Goal: Task Accomplishment & Management: Manage account settings

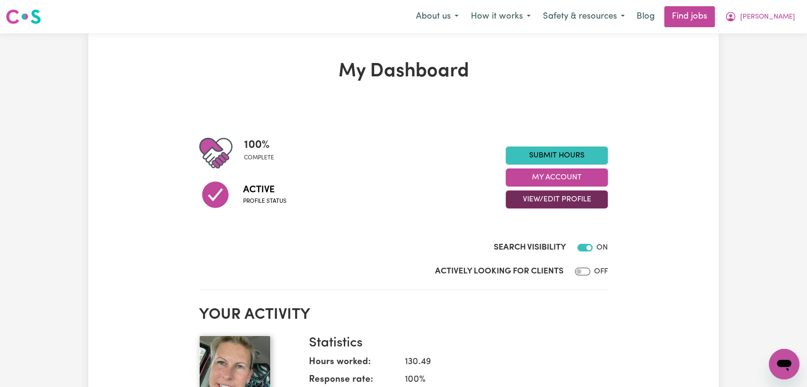
click at [558, 203] on button "View/Edit Profile" at bounding box center [557, 200] width 102 height 18
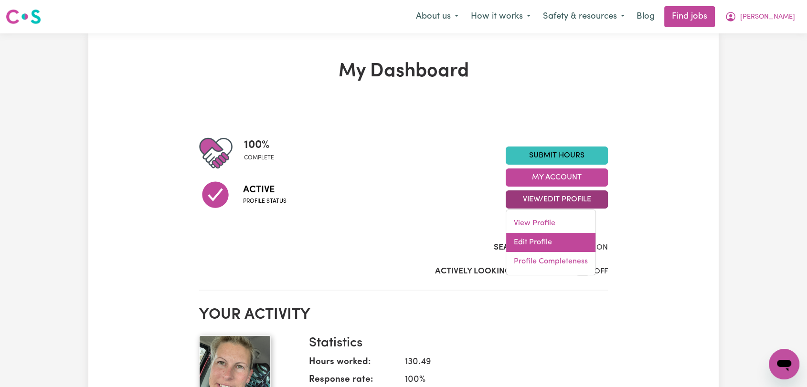
click at [559, 240] on link "Edit Profile" at bounding box center [550, 242] width 89 height 19
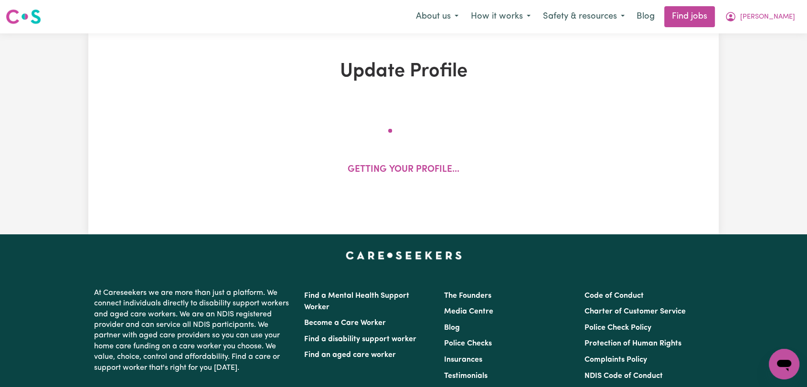
select select "[DEMOGRAPHIC_DATA]"
select select "[DEMOGRAPHIC_DATA] Citizen"
select select "Studying a healthcare related degree or qualification"
select select "42"
select select "47"
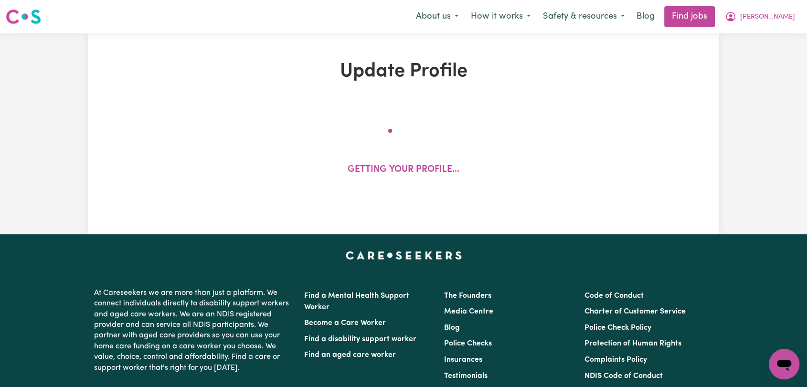
select select "48"
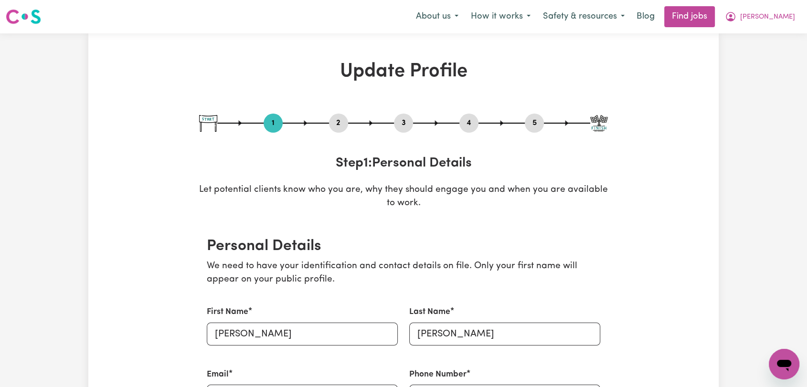
click at [338, 122] on button "2" at bounding box center [338, 123] width 19 height 12
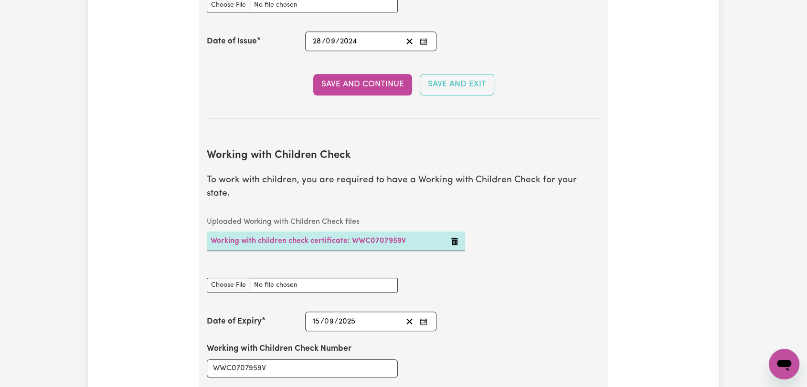
scroll to position [955, 0]
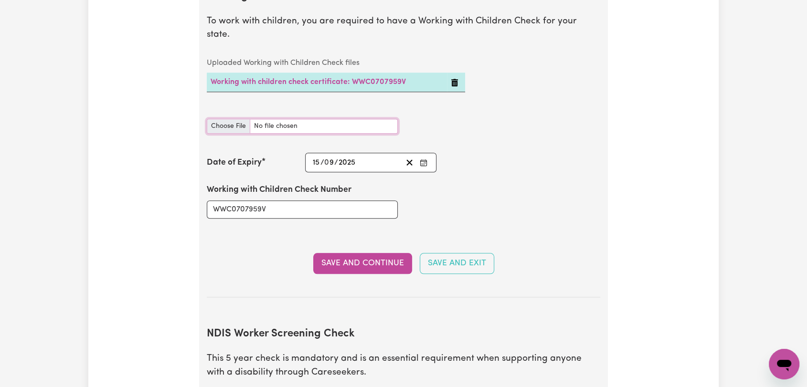
click at [234, 119] on input "Working with Children Check document" at bounding box center [302, 126] width 191 height 15
type input "C:\fakepath\[PERSON_NAME] - WWCC - [DATE].jpg"
click at [424, 159] on icon "Enter the Date of Expiry of your Working with Children Check" at bounding box center [424, 163] width 8 height 8
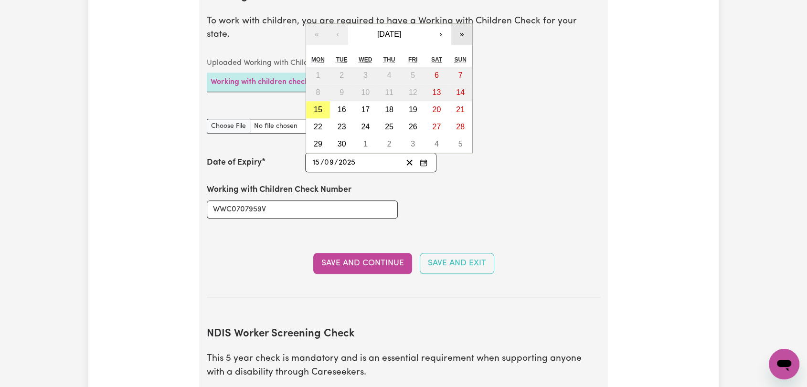
click at [459, 24] on button "»" at bounding box center [461, 34] width 21 height 21
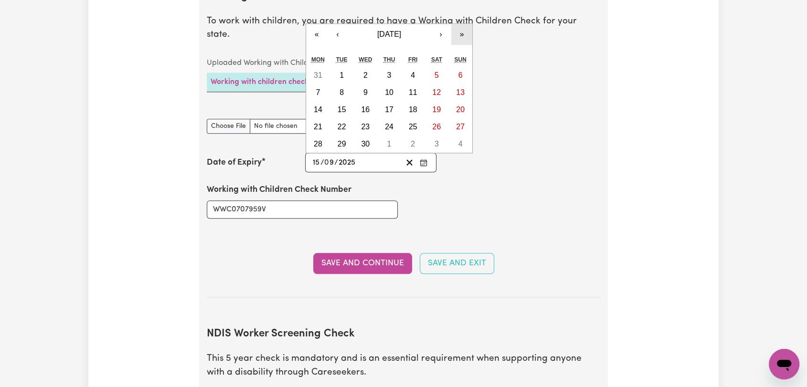
click at [460, 24] on button "»" at bounding box center [461, 34] width 21 height 21
click at [331, 24] on button "‹" at bounding box center [337, 34] width 21 height 21
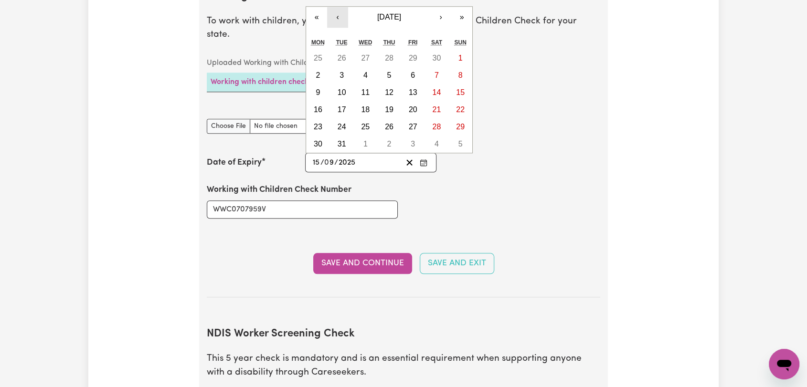
click at [336, 7] on button "‹" at bounding box center [337, 17] width 21 height 21
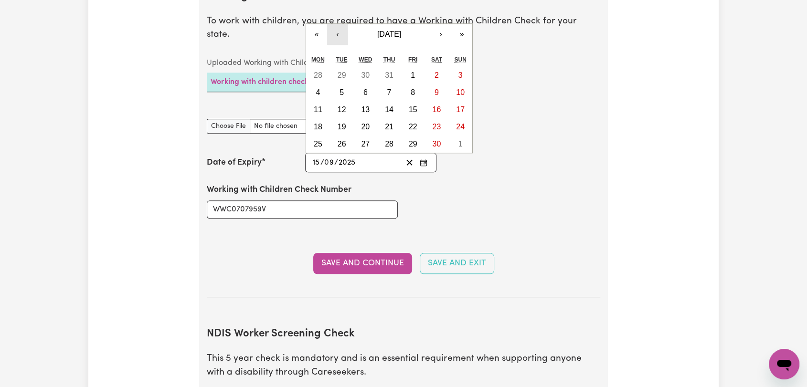
click at [341, 24] on button "‹" at bounding box center [337, 34] width 21 height 21
click at [465, 24] on button "»" at bounding box center [461, 34] width 21 height 21
click at [320, 140] on abbr "27" at bounding box center [318, 144] width 9 height 8
type input "[DATE]"
type input "27"
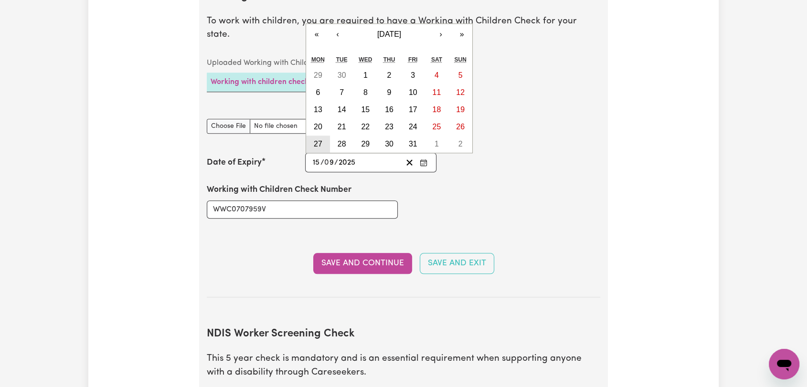
type input "5"
type input "2030"
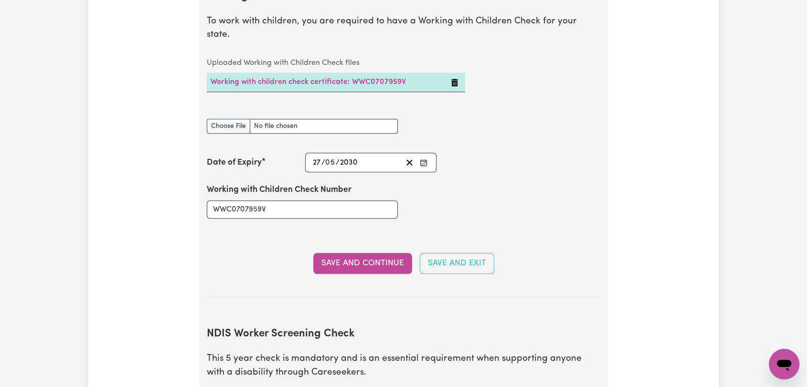
click at [421, 156] on button "Enter the Date of Expiry of your Working with Children Check" at bounding box center [423, 162] width 13 height 13
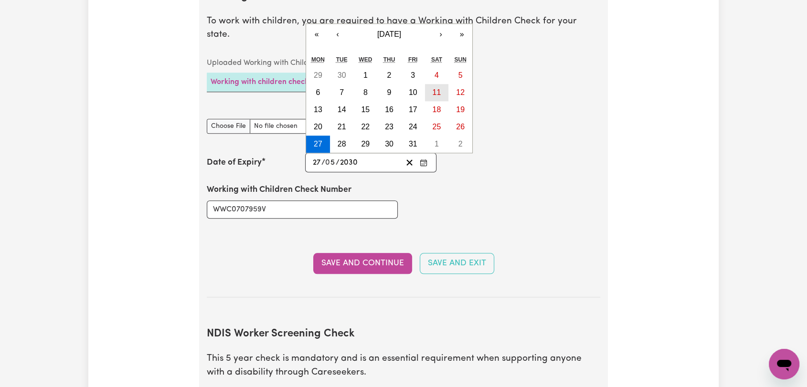
click at [431, 84] on button "11" at bounding box center [437, 92] width 24 height 17
type input "[DATE]"
type input "11"
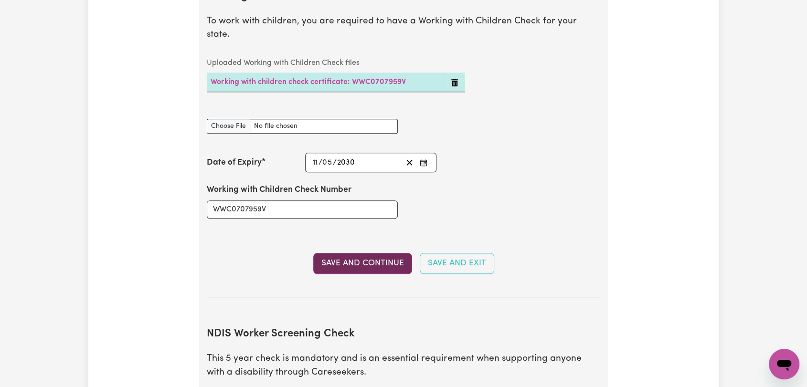
click at [370, 253] on button "Save and Continue" at bounding box center [362, 263] width 99 height 21
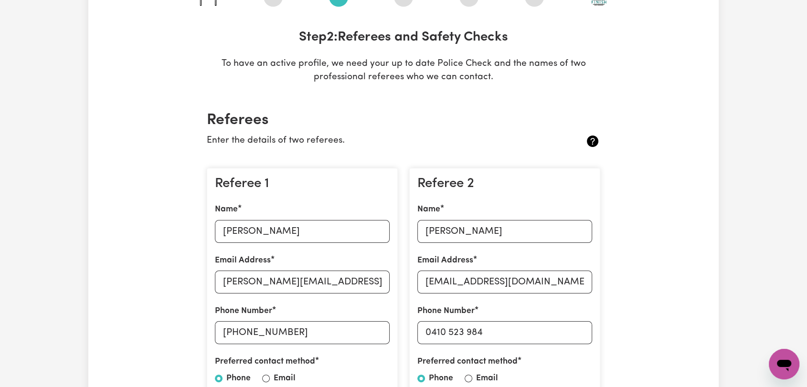
scroll to position [0, 0]
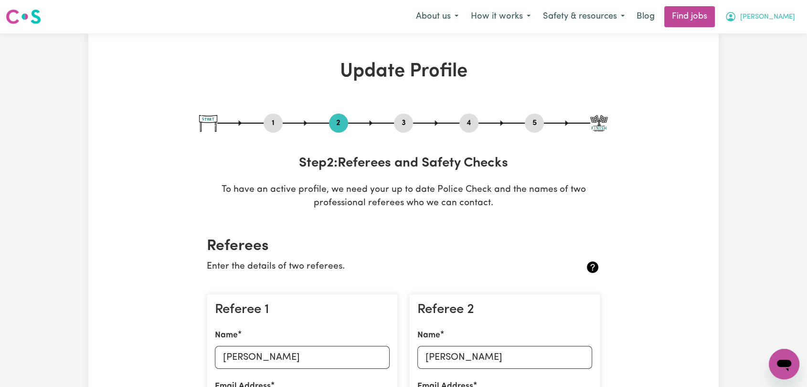
click at [780, 12] on span "[PERSON_NAME]" at bounding box center [767, 17] width 55 height 11
click at [766, 74] on link "Logout" at bounding box center [762, 73] width 75 height 18
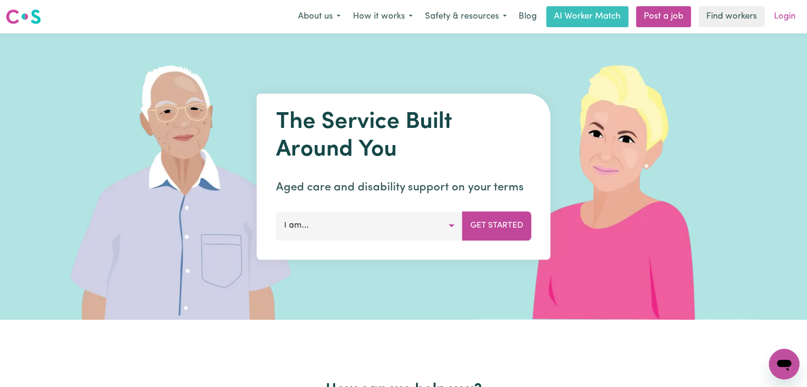
click at [782, 22] on link "Login" at bounding box center [784, 16] width 33 height 21
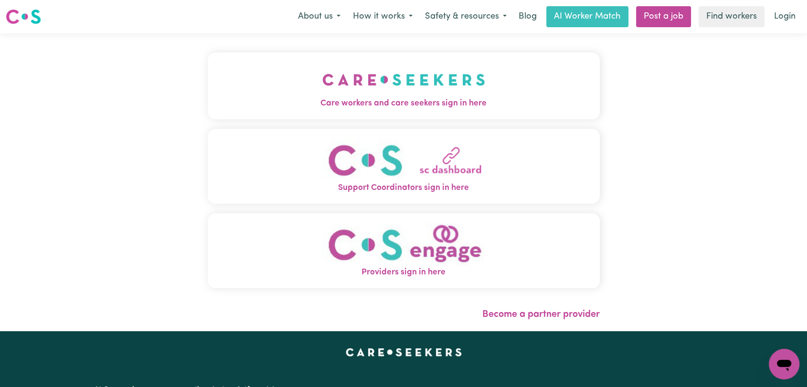
click at [426, 96] on img "Care workers and care seekers sign in here" at bounding box center [403, 79] width 163 height 35
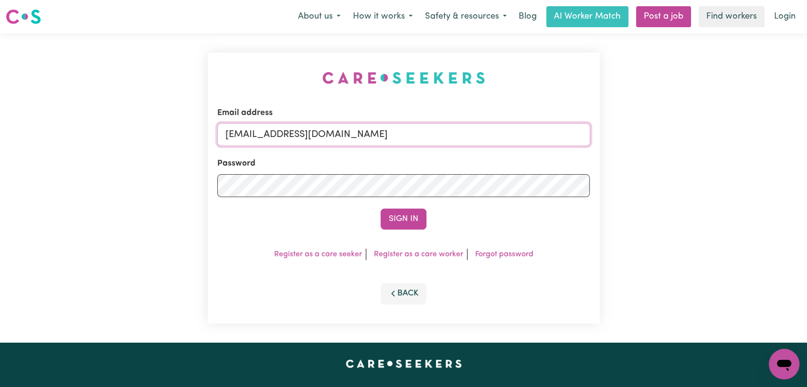
click at [450, 131] on input "[EMAIL_ADDRESS][DOMAIN_NAME]" at bounding box center [403, 134] width 373 height 23
drag, startPoint x: 275, startPoint y: 138, endPoint x: 415, endPoint y: 126, distance: 140.9
click at [415, 126] on input "Superuser~[EMAIL_ADDRESS][DOMAIN_NAME]" at bounding box center [403, 134] width 373 height 23
type input "Superuser~[PERSON_NAME][EMAIL_ADDRESS][DOMAIN_NAME]"
click at [400, 216] on button "Sign In" at bounding box center [404, 219] width 46 height 21
